Goal: Transaction & Acquisition: Purchase product/service

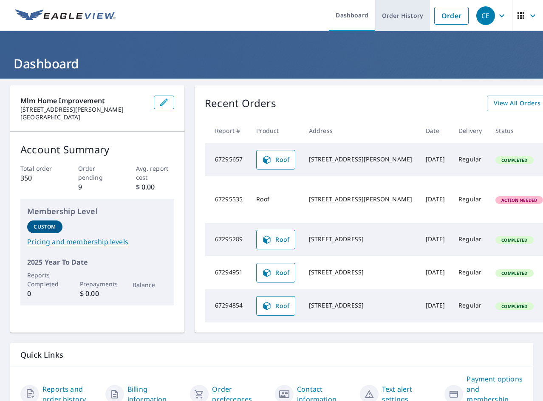
click at [376, 17] on link "Order History" at bounding box center [402, 15] width 55 height 31
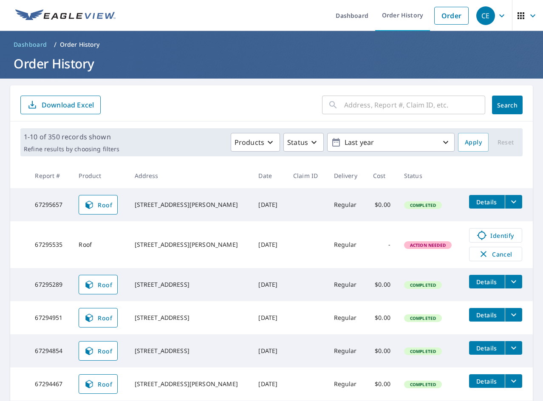
click at [407, 112] on input "text" at bounding box center [414, 105] width 141 height 24
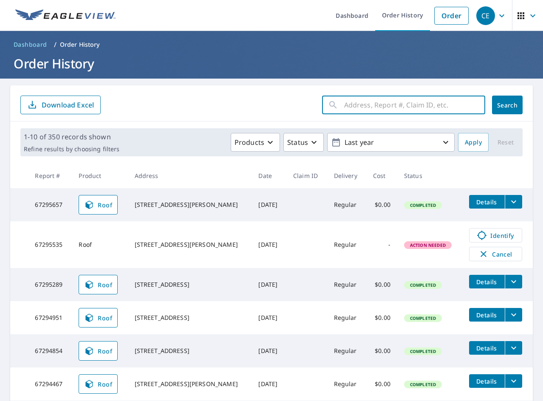
paste input "10 Tulip"
type input "10 Tulip"
click at [498, 104] on span "Search" at bounding box center [506, 105] width 17 height 8
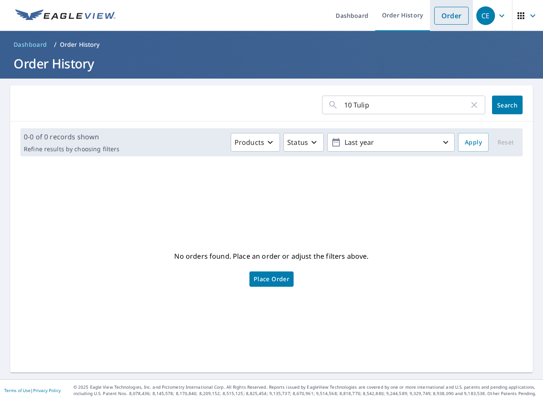
click at [456, 20] on link "Order" at bounding box center [451, 16] width 34 height 18
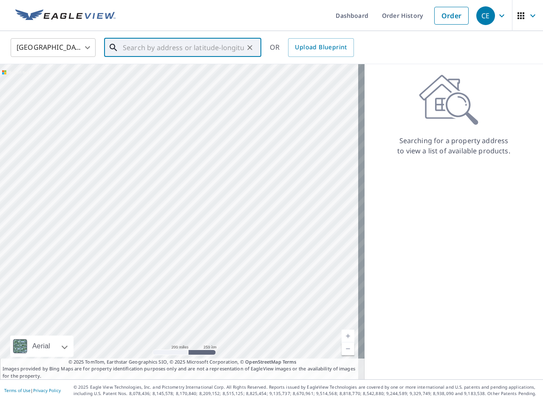
click at [166, 48] on input "text" at bounding box center [183, 48] width 121 height 24
paste input "10 Tulip"
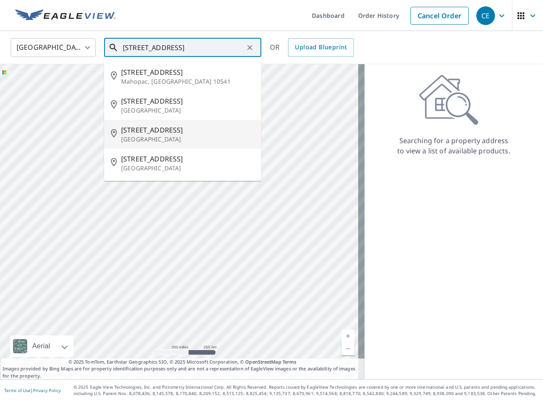
click at [166, 129] on span "[STREET_ADDRESS]" at bounding box center [187, 130] width 133 height 10
type input "[STREET_ADDRESS]"
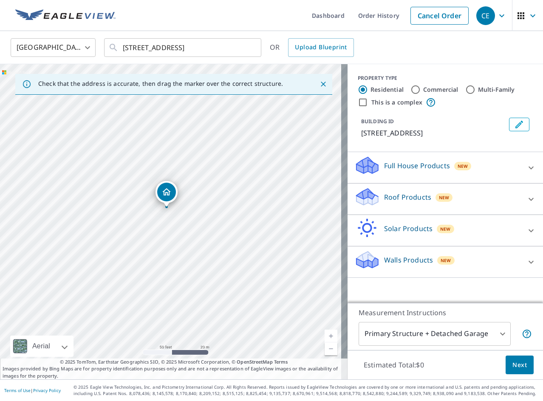
drag, startPoint x: 166, startPoint y: 217, endPoint x: 194, endPoint y: 222, distance: 29.1
click at [194, 222] on div "[STREET_ADDRESS]" at bounding box center [173, 221] width 347 height 315
click at [473, 206] on div "Roof Products New" at bounding box center [437, 199] width 166 height 24
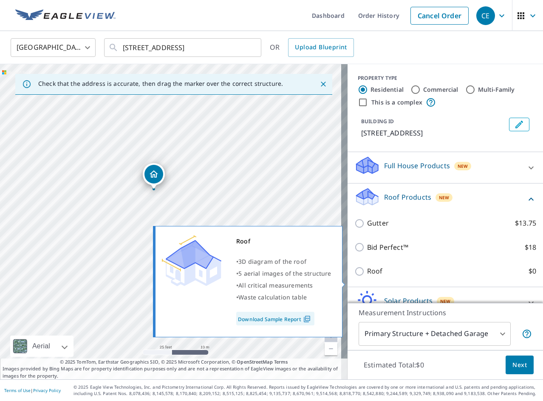
click at [374, 276] on p "Roof" at bounding box center [375, 271] width 16 height 11
click at [367, 276] on input "Roof $0" at bounding box center [360, 271] width 13 height 10
checkbox input "true"
type input "3"
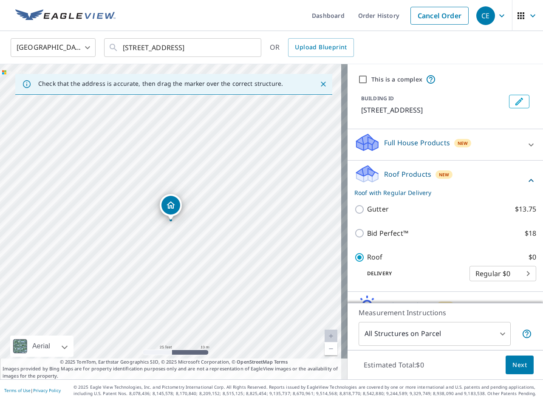
click at [518, 361] on span "Next" at bounding box center [519, 365] width 14 height 11
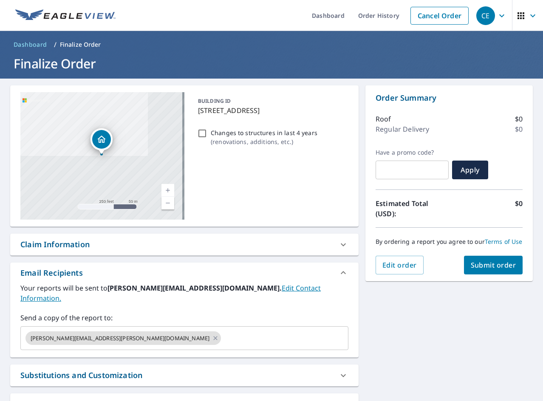
click at [222, 133] on p "Changes to structures in last 4 years" at bounding box center [264, 132] width 107 height 9
click at [207, 133] on input "Changes to structures in last 4 years ( renovations, additions, etc. )" at bounding box center [202, 133] width 10 height 10
checkbox input "true"
click at [490, 268] on span "Submit order" at bounding box center [492, 264] width 45 height 9
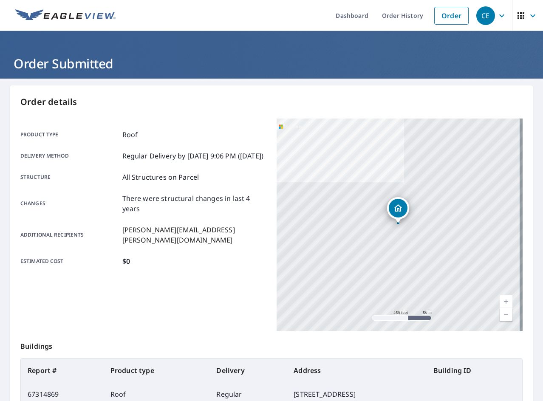
click at [92, 105] on p "Order details" at bounding box center [271, 102] width 502 height 13
